Goal: Task Accomplishment & Management: Manage account settings

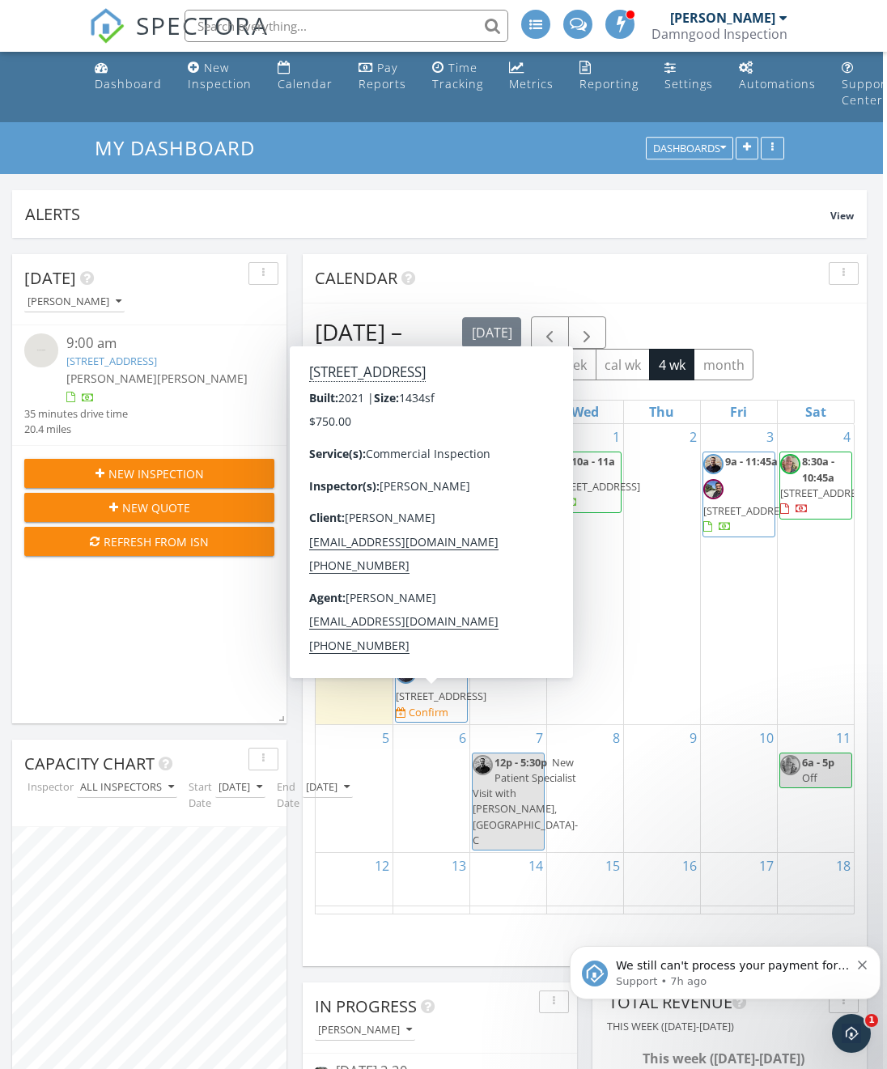
click at [438, 703] on span "1711 Amazing Way 113, Ocoee 34761" at bounding box center [441, 696] width 91 height 15
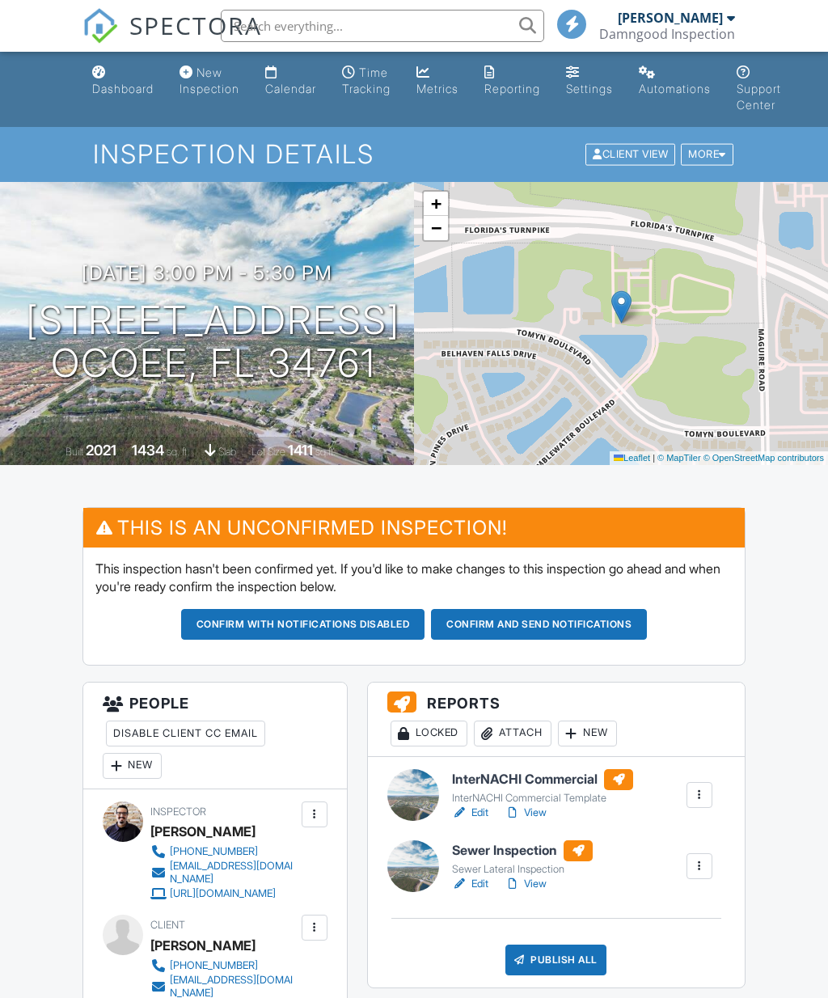
scroll to position [7, 0]
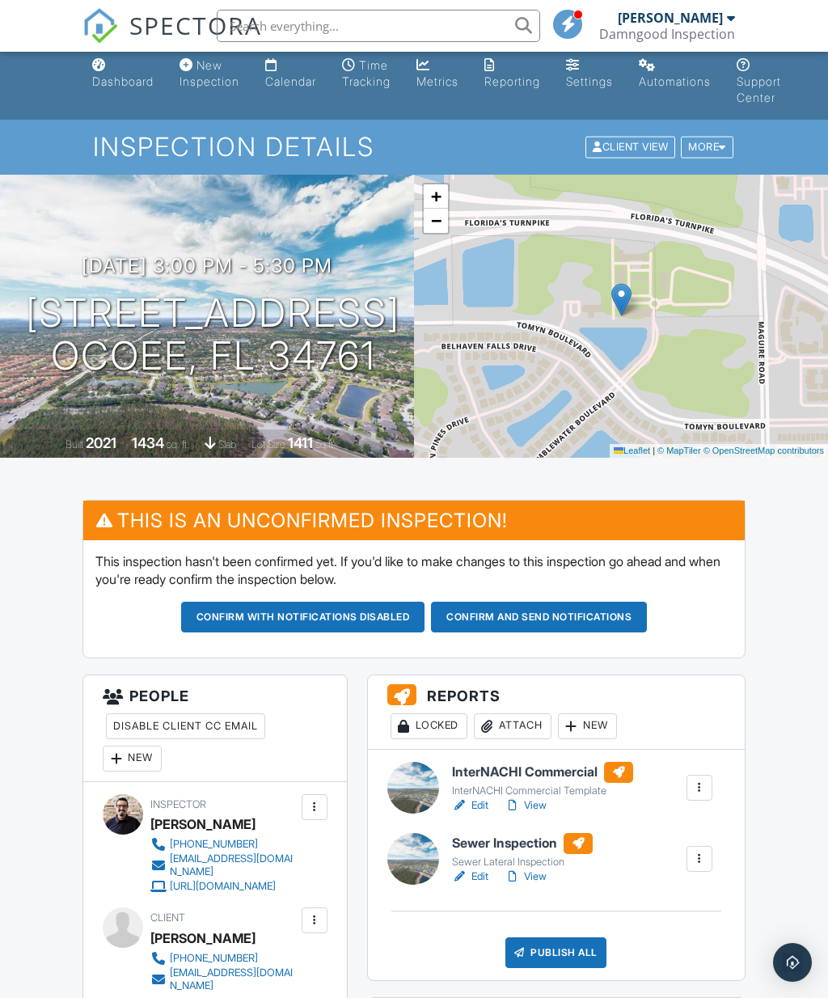
click at [710, 145] on div "More" at bounding box center [707, 148] width 53 height 22
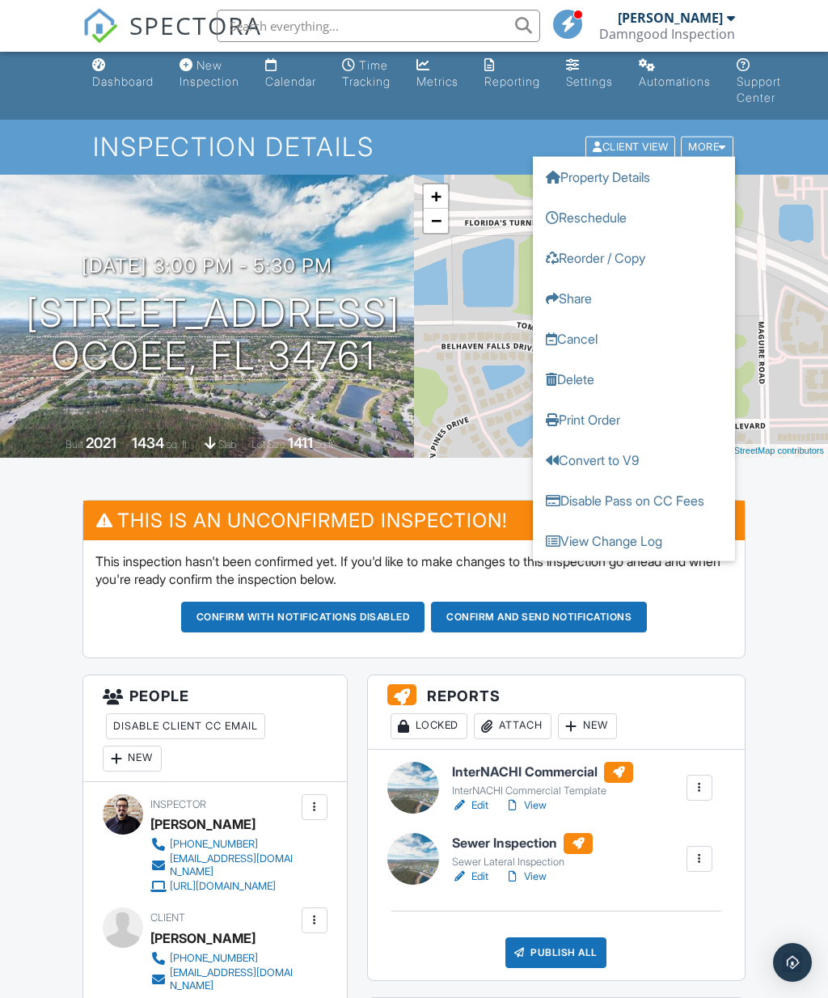
click at [629, 376] on link "Delete" at bounding box center [634, 379] width 202 height 40
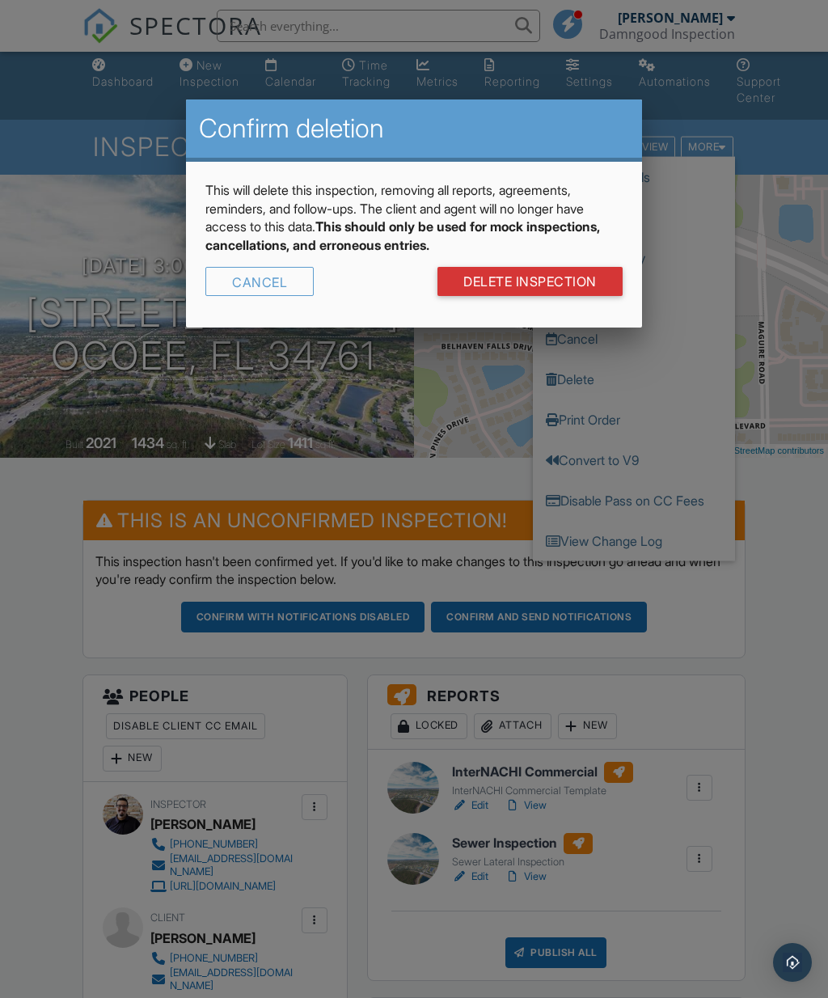
click at [591, 290] on link "DELETE Inspection" at bounding box center [530, 281] width 185 height 29
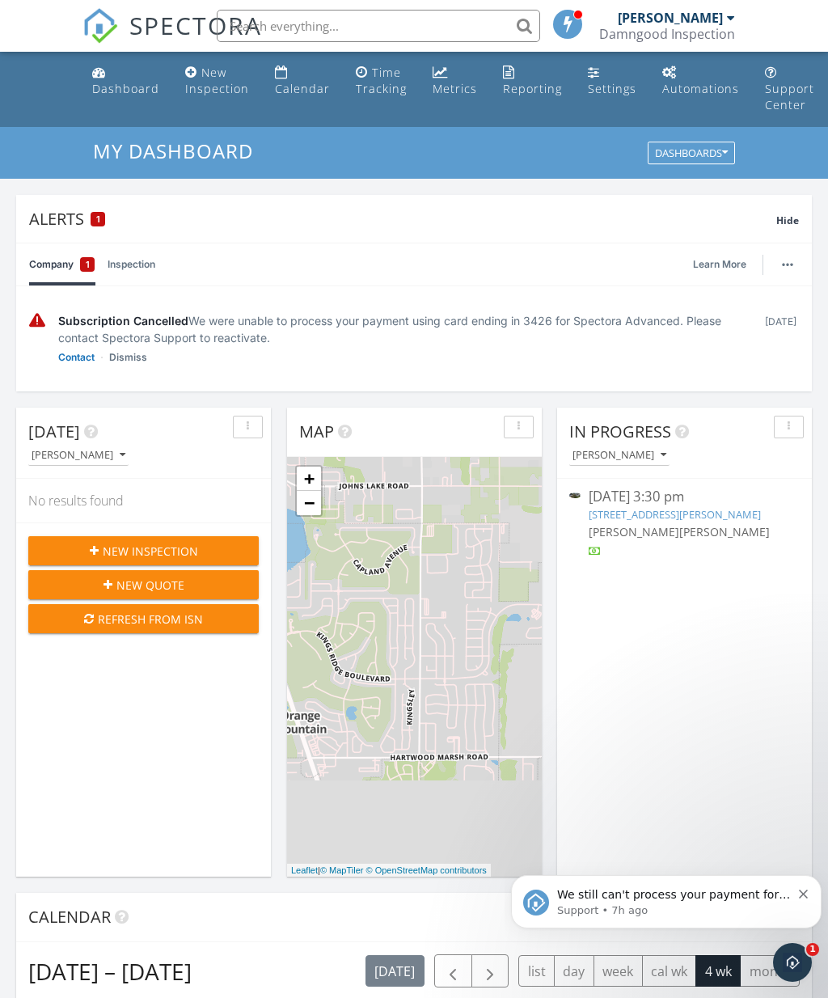
click at [75, 359] on link "Contact" at bounding box center [76, 358] width 36 height 16
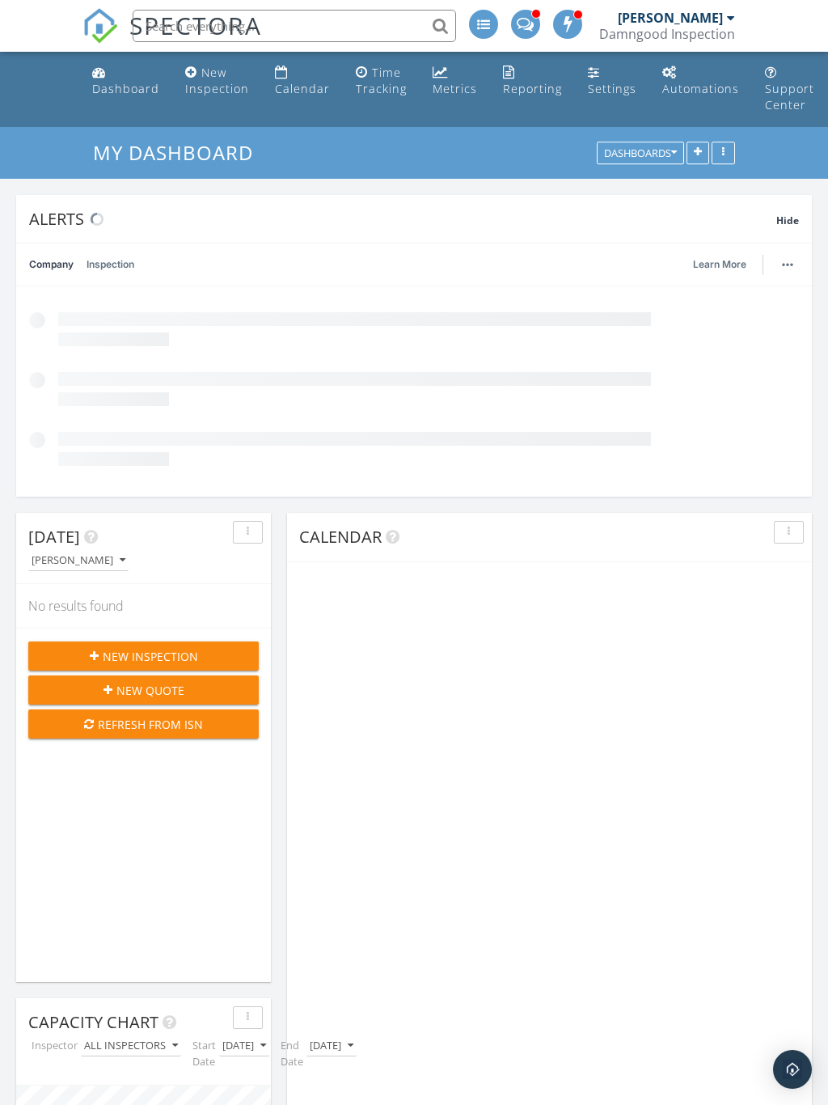
scroll to position [388, 255]
